Goal: Task Accomplishment & Management: Manage account settings

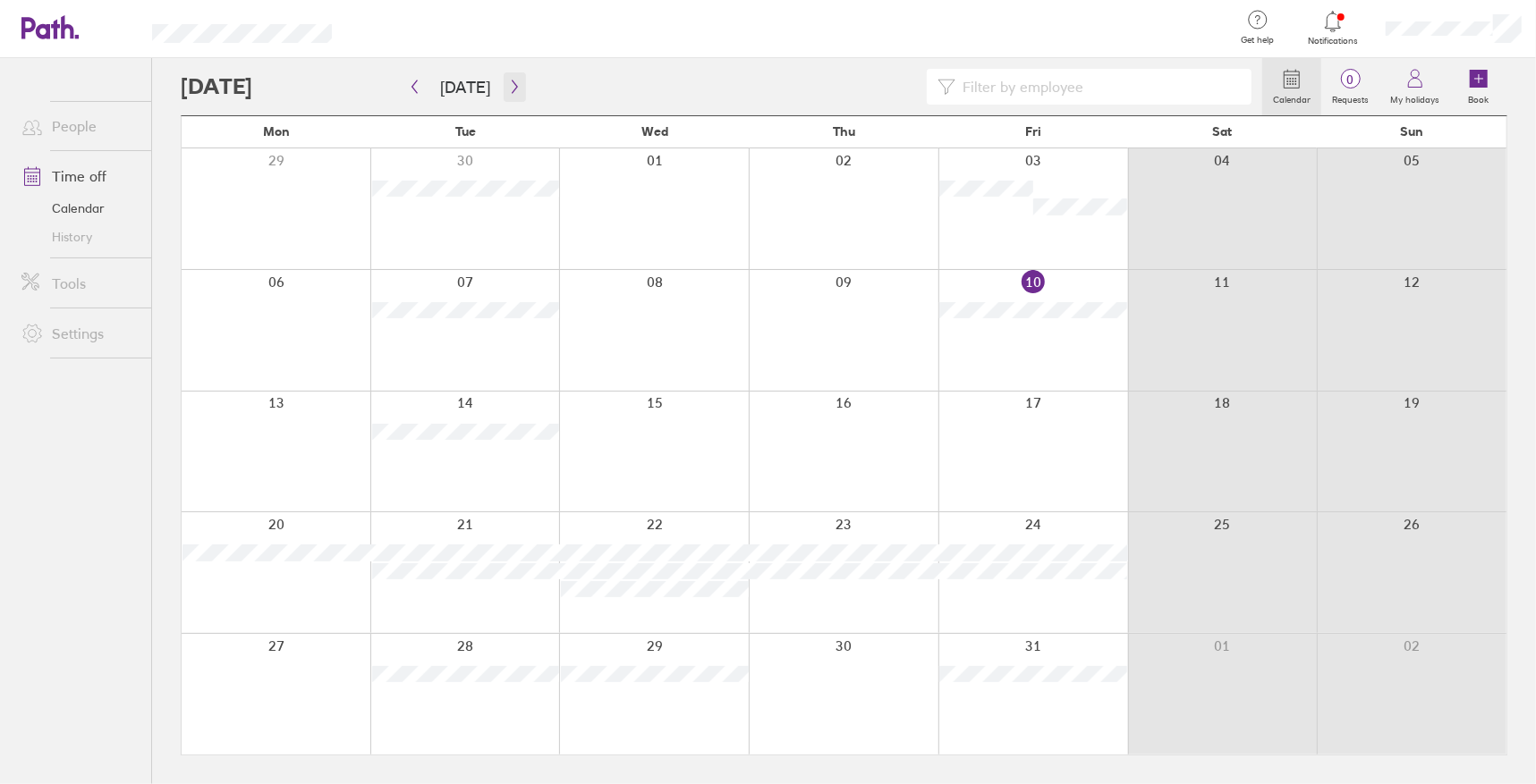
click at [508, 84] on icon "button" at bounding box center [514, 86] width 13 height 14
click at [419, 91] on icon "button" at bounding box center [414, 86] width 13 height 14
drag, startPoint x: 23, startPoint y: 486, endPoint x: 26, endPoint y: 448, distance: 38.1
click at [23, 486] on ul "People Time off Calendar History Tools Settings" at bounding box center [76, 391] width 151 height 667
click at [277, 430] on div at bounding box center [276, 451] width 189 height 120
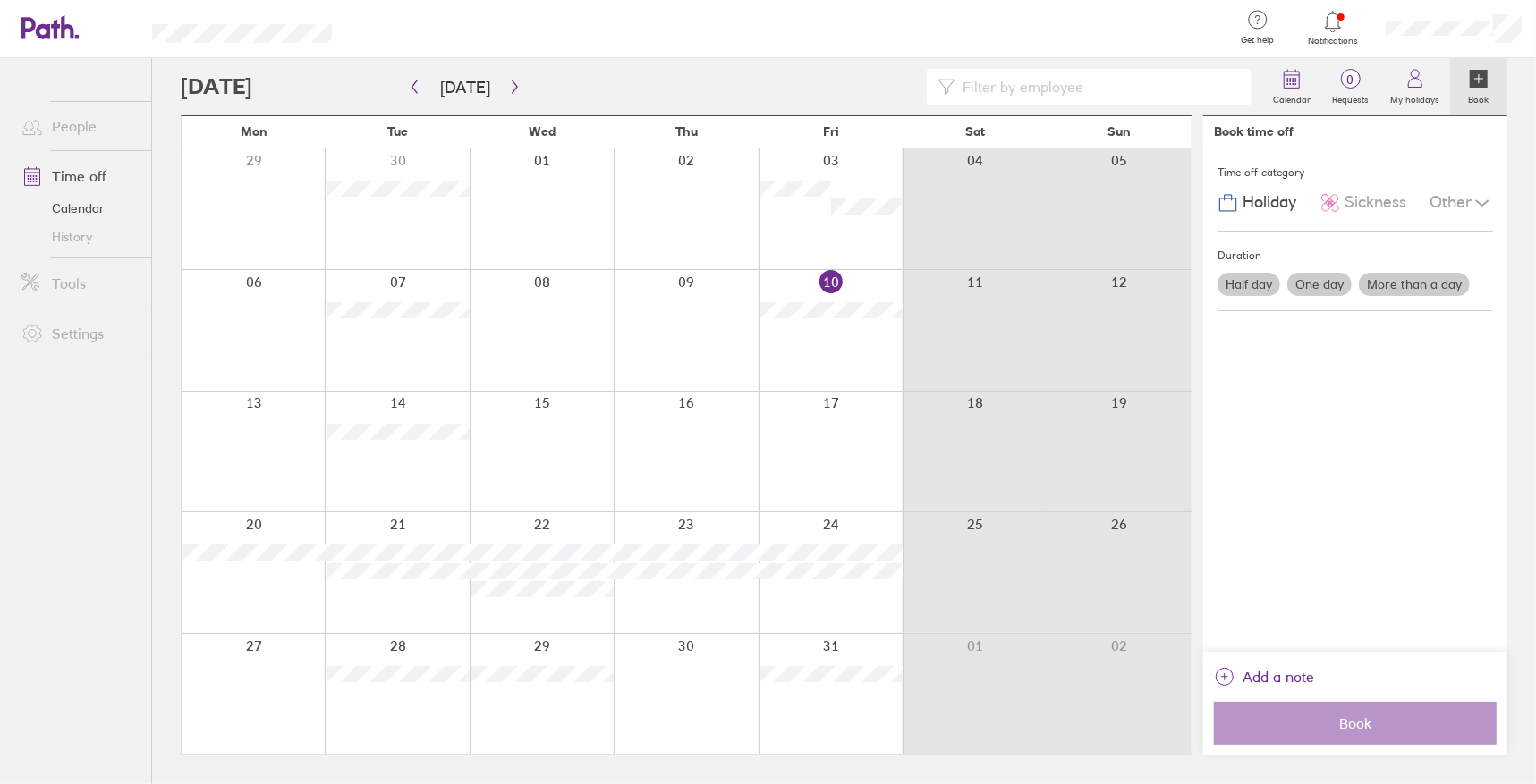
click at [1237, 278] on label "Half day" at bounding box center [1249, 283] width 63 height 23
click at [0, 0] on input "Half day" at bounding box center [0, 0] width 0 height 0
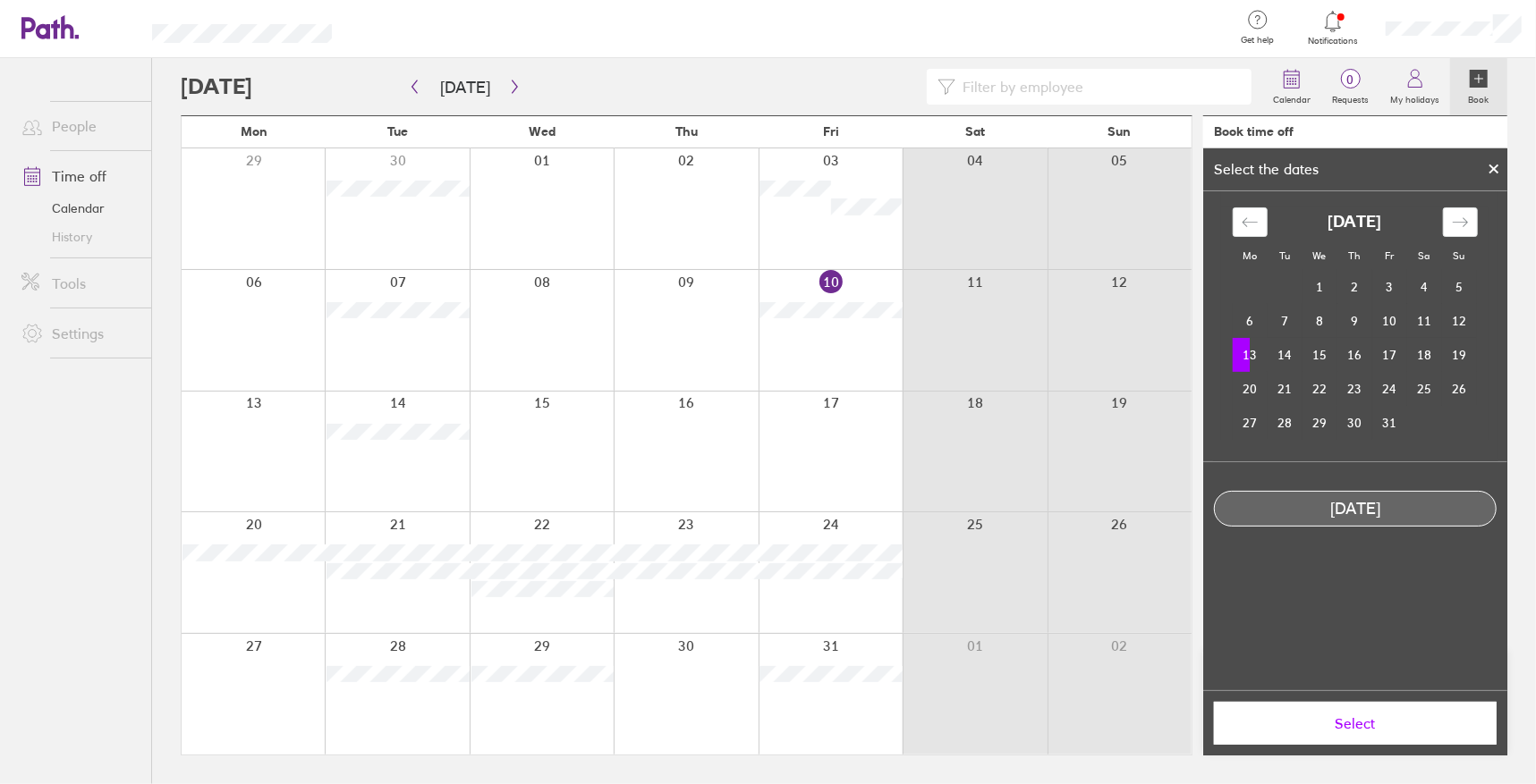
click at [1310, 727] on span "Select" at bounding box center [1355, 723] width 257 height 16
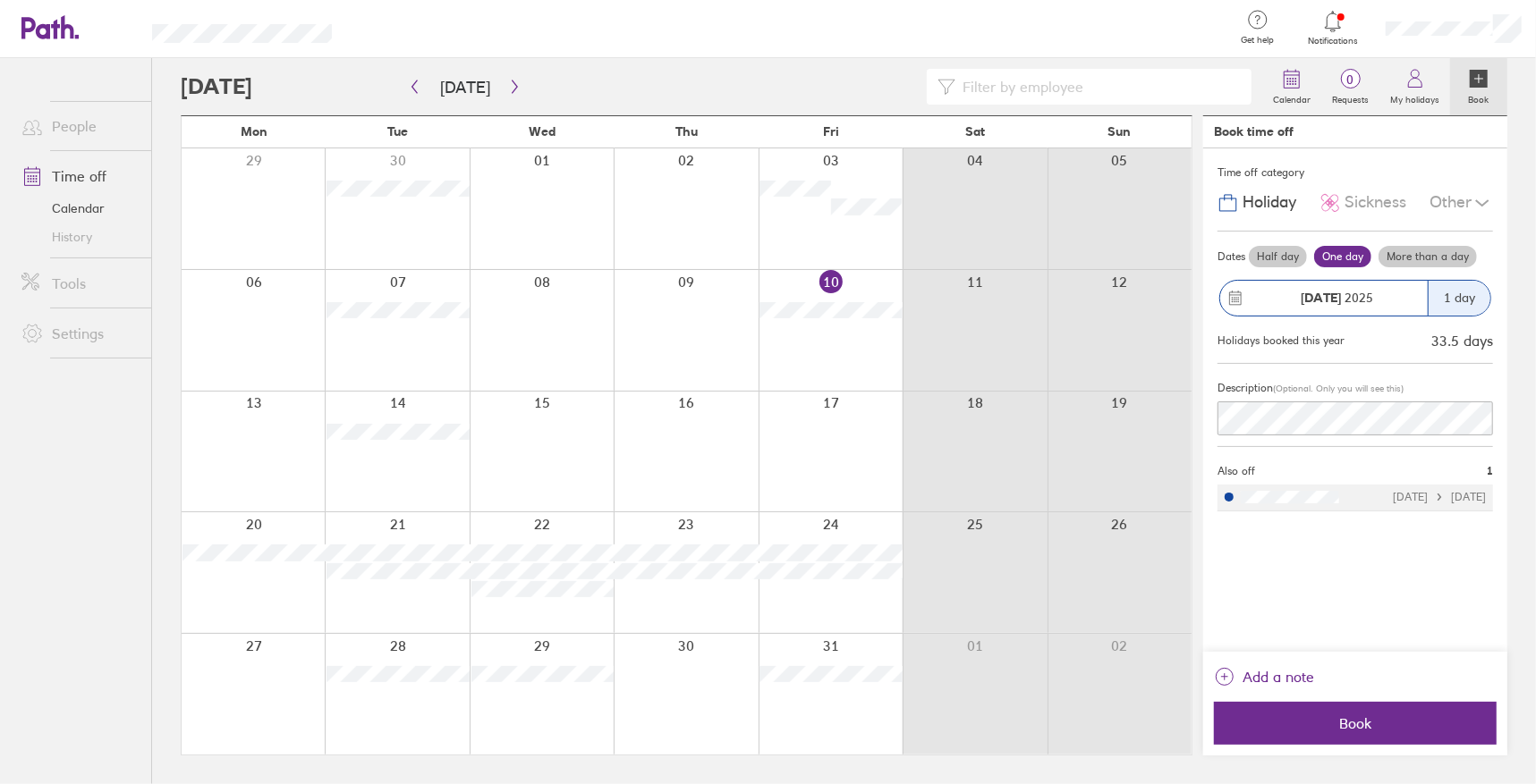
click at [1276, 253] on label "Half day" at bounding box center [1278, 256] width 58 height 22
click at [0, 0] on input "Half day" at bounding box center [0, 0] width 0 height 0
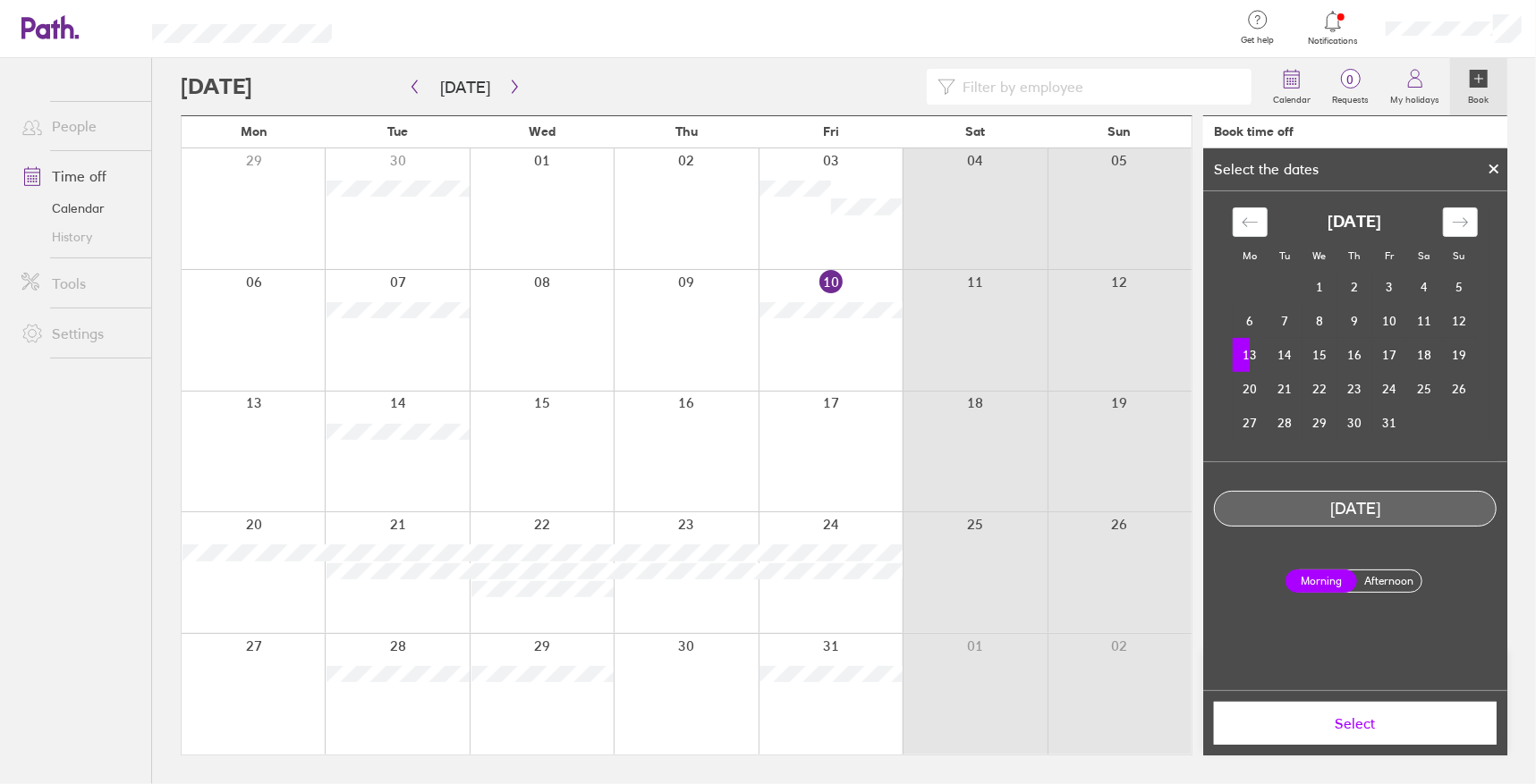
click at [1354, 736] on button "Select" at bounding box center [1355, 722] width 282 height 43
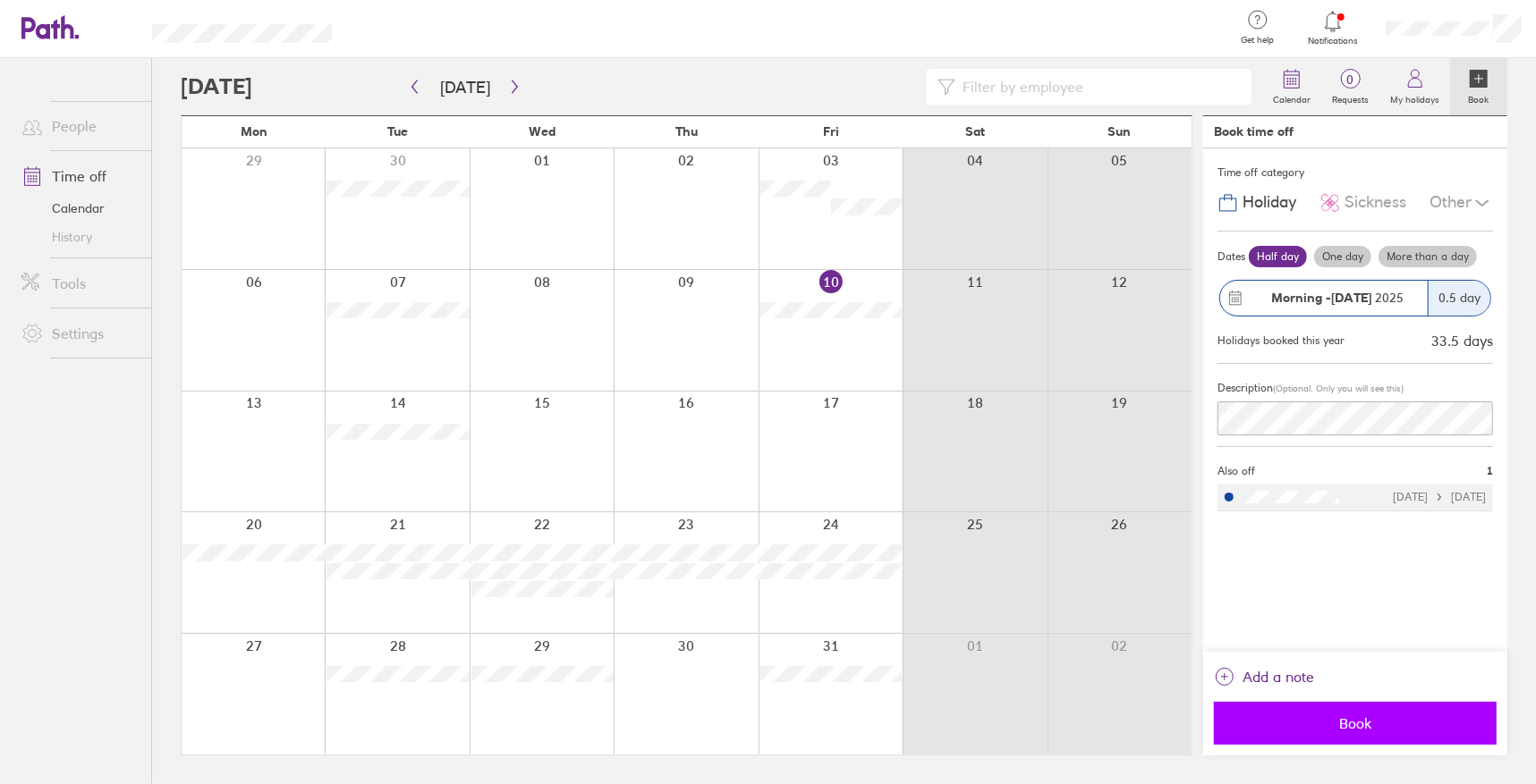
click at [1343, 739] on button "Book" at bounding box center [1355, 722] width 282 height 43
